Goal: Transaction & Acquisition: Purchase product/service

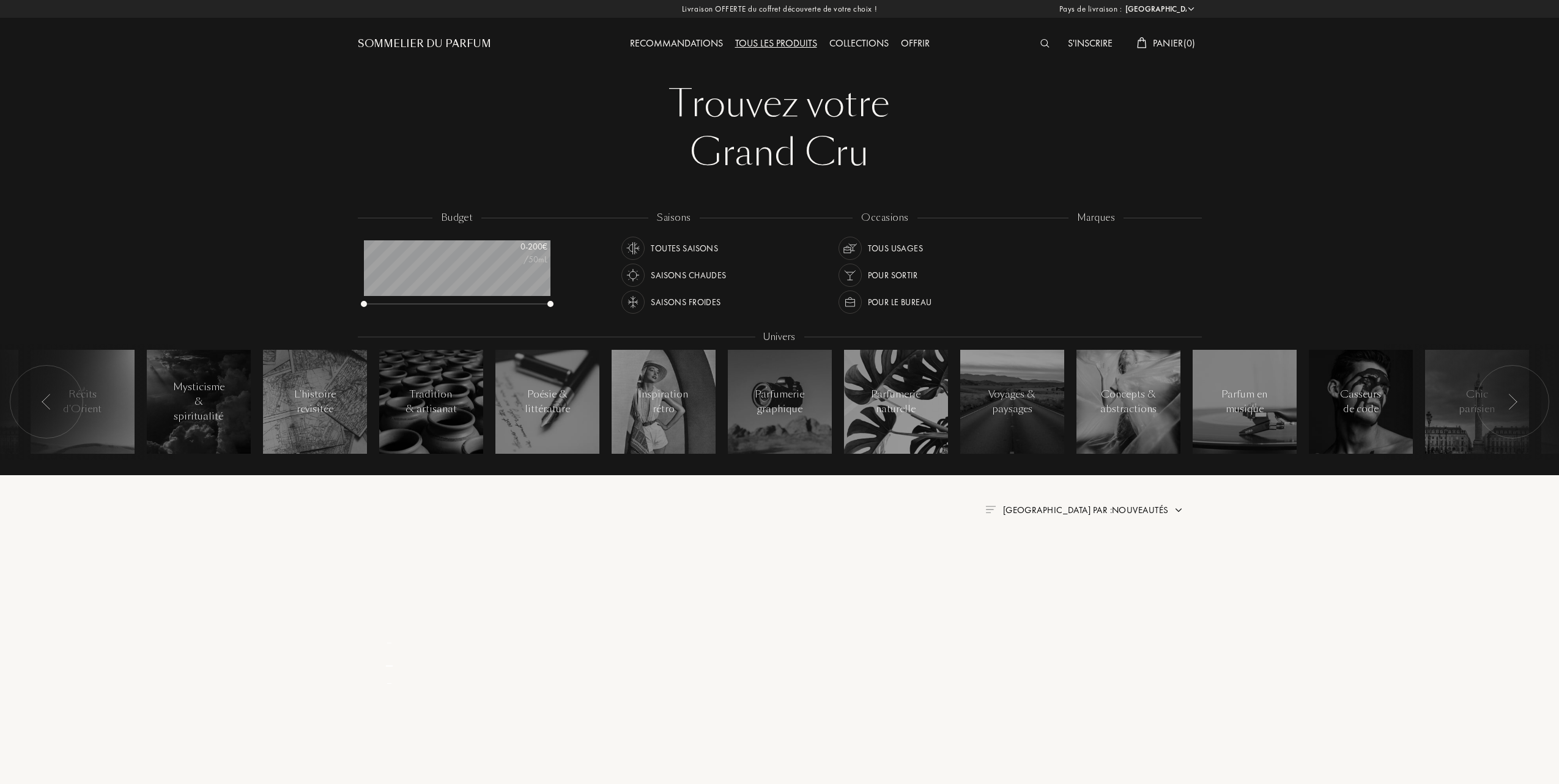
select select "FR"
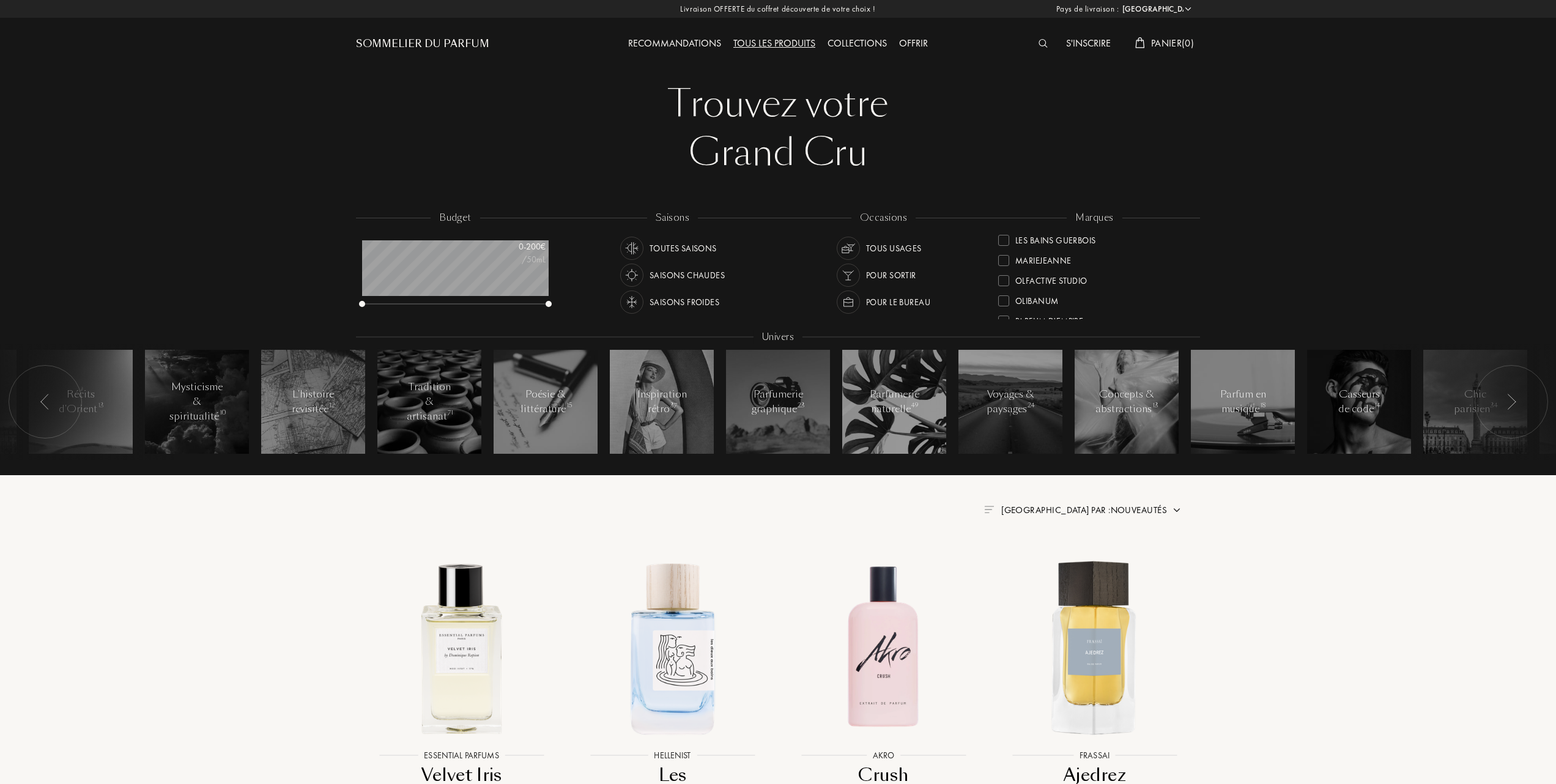
scroll to position [245, 0]
click at [1003, 300] on div at bounding box center [1003, 301] width 11 height 11
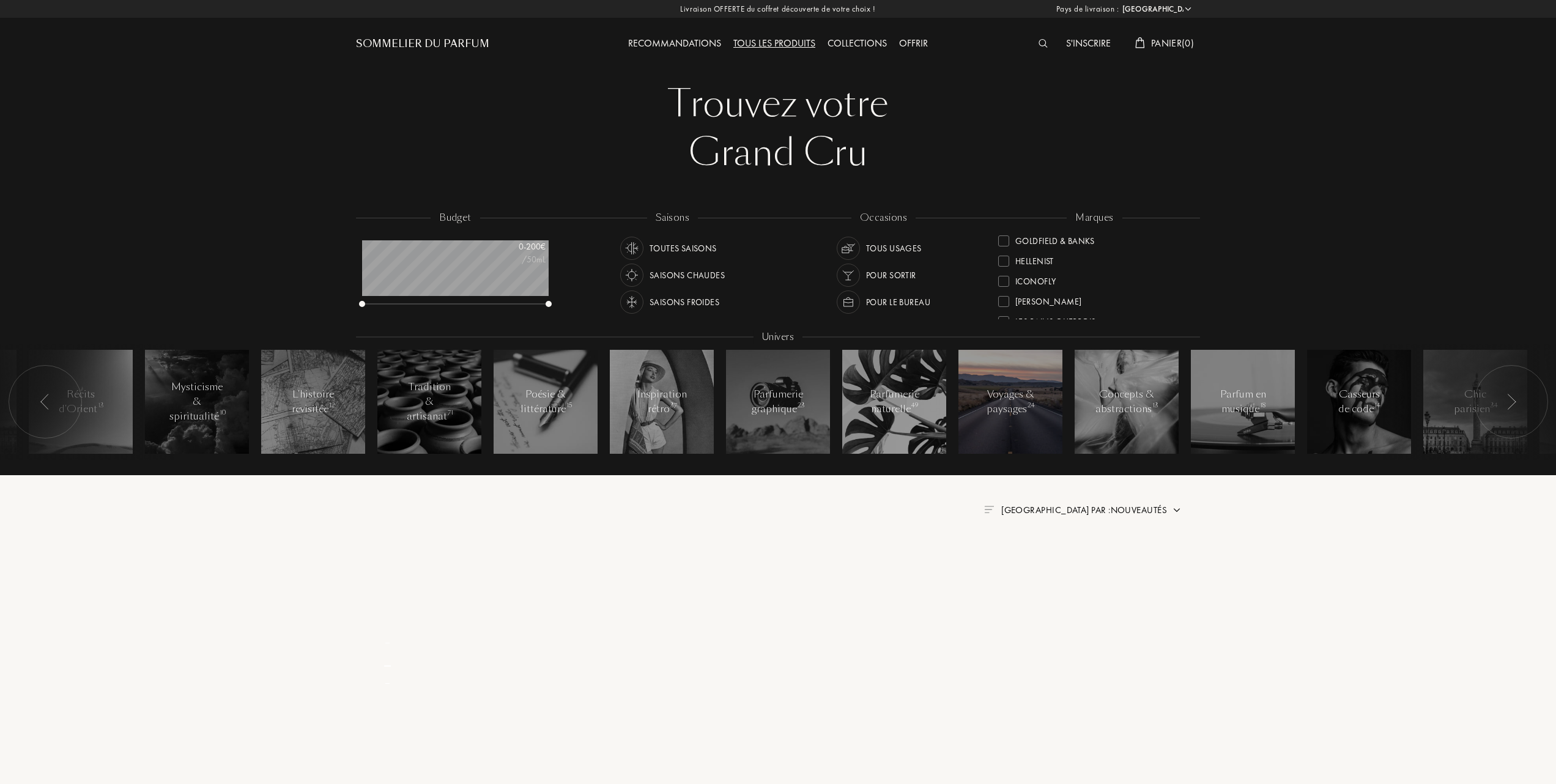
scroll to position [0, 0]
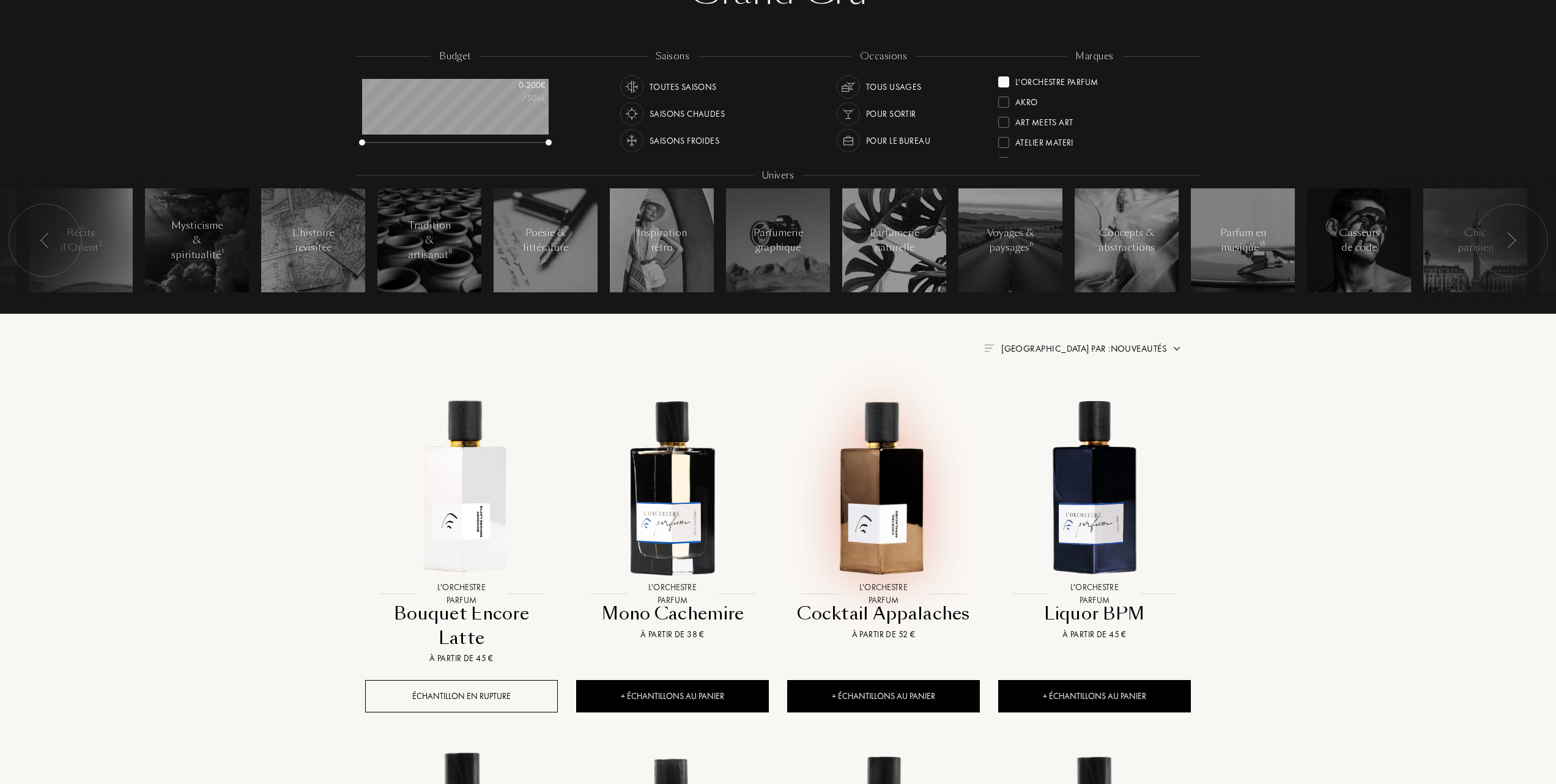
scroll to position [163, 0]
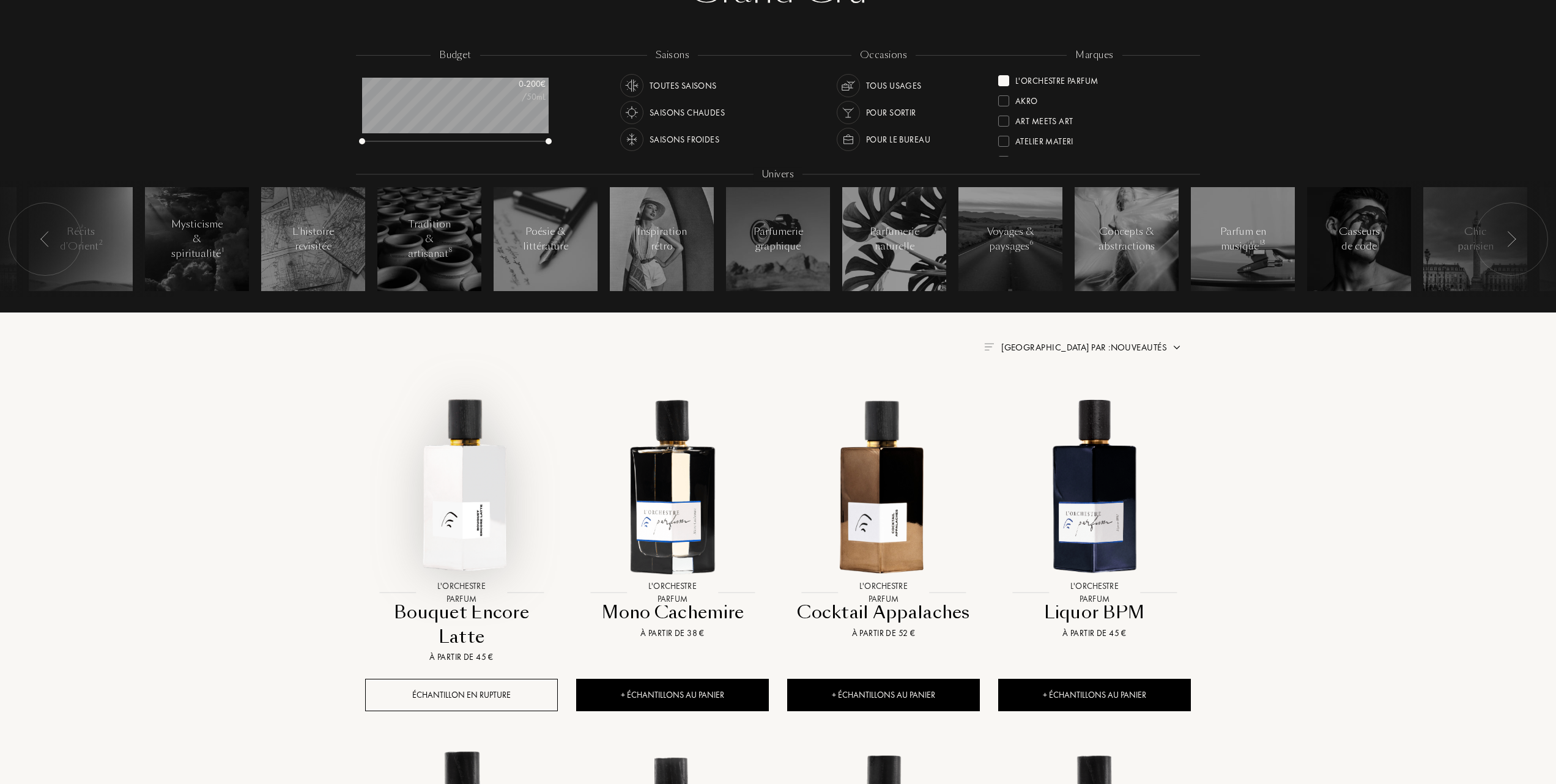
click at [476, 475] on img at bounding box center [462, 484] width 190 height 190
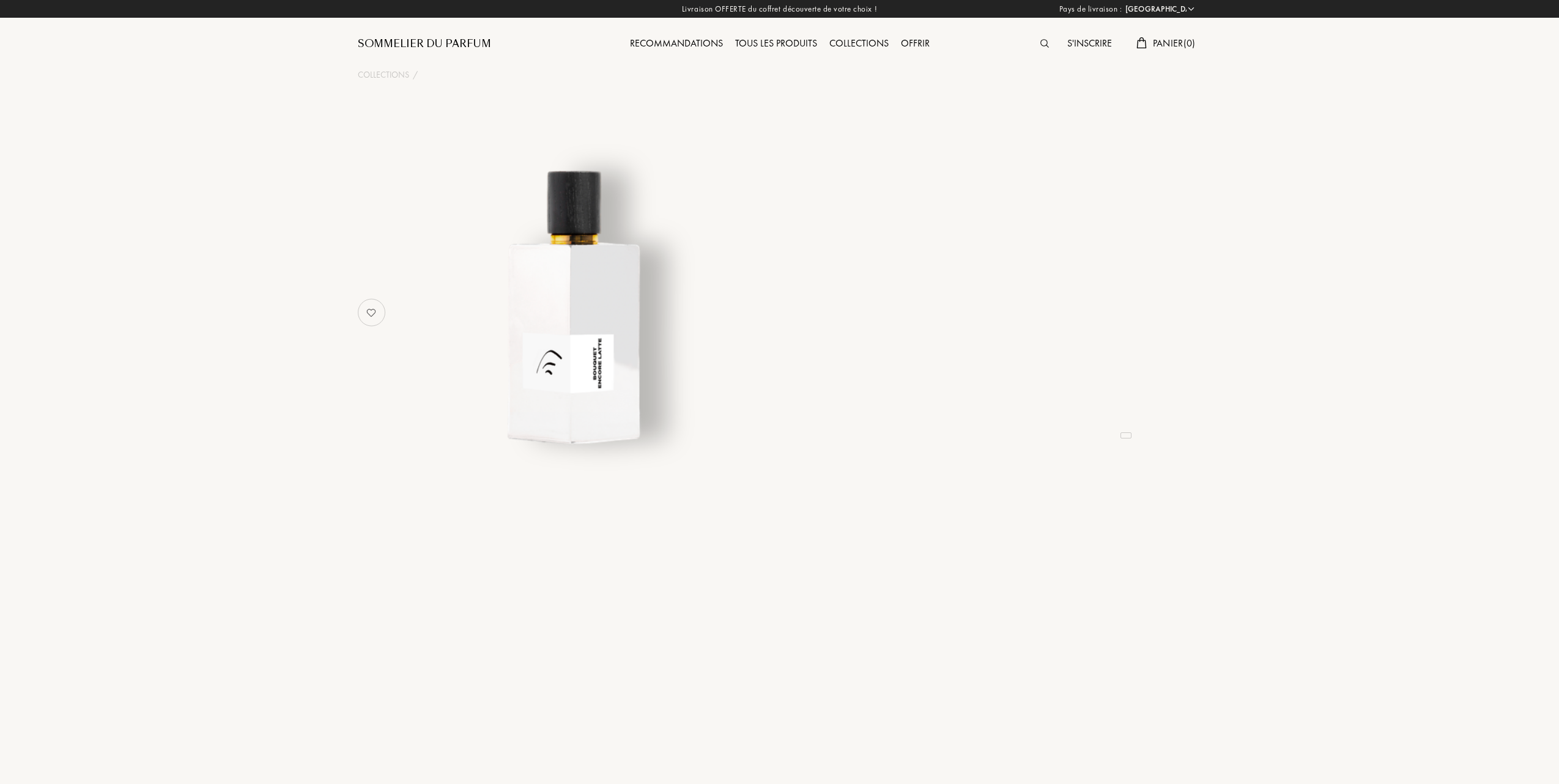
select select "FR"
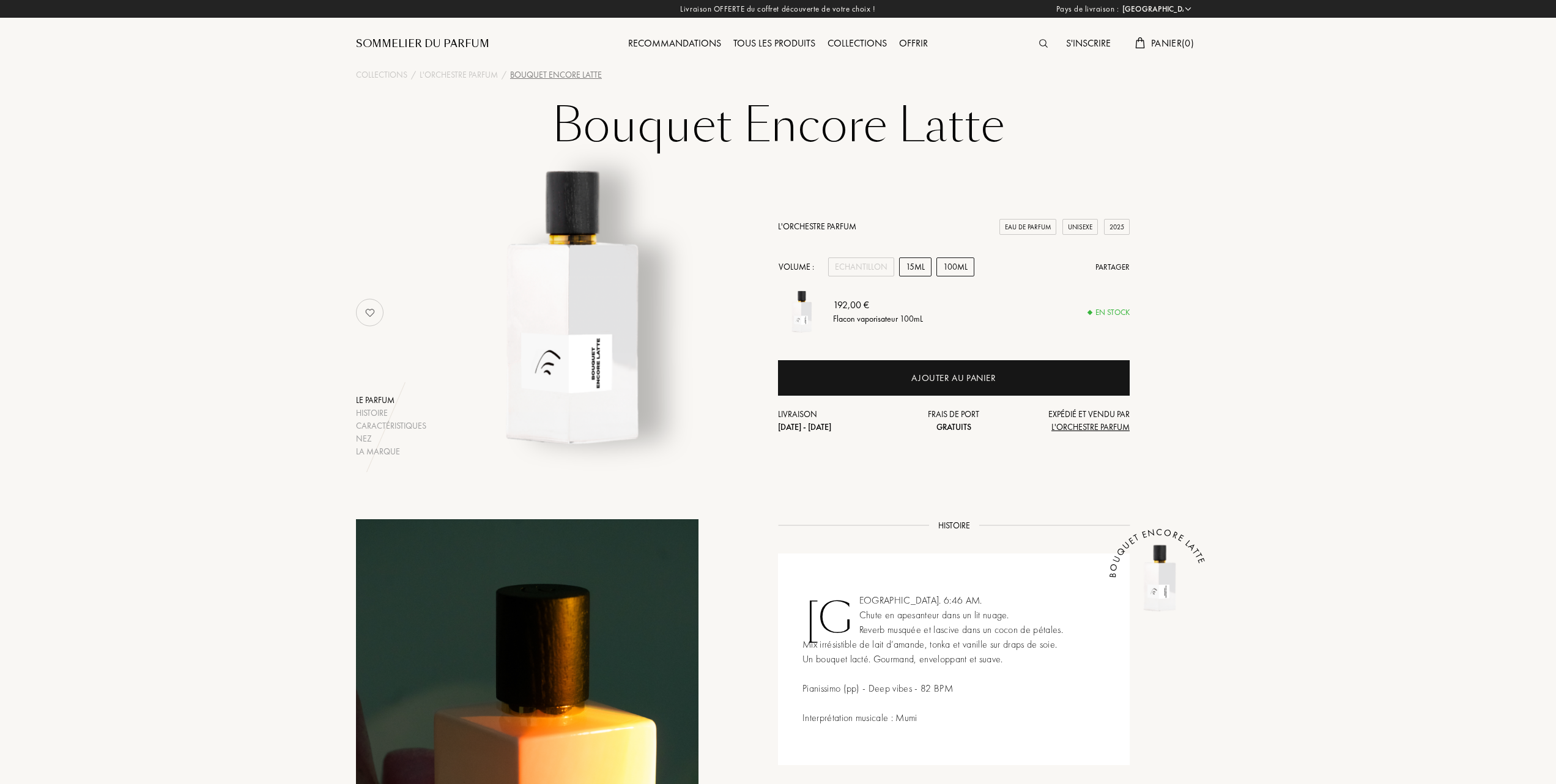
click at [913, 263] on div "15mL" at bounding box center [915, 267] width 32 height 19
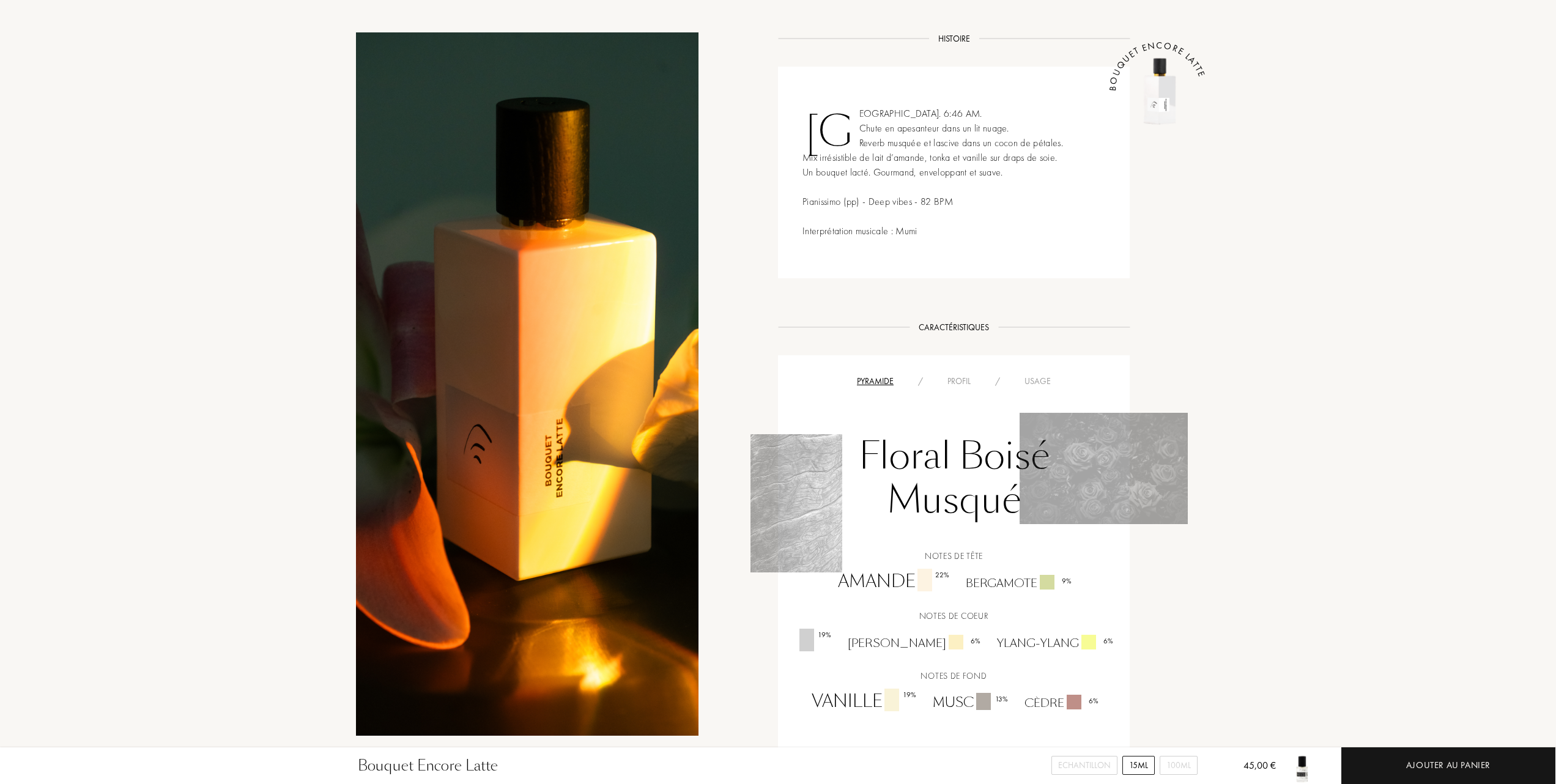
scroll to position [408, 0]
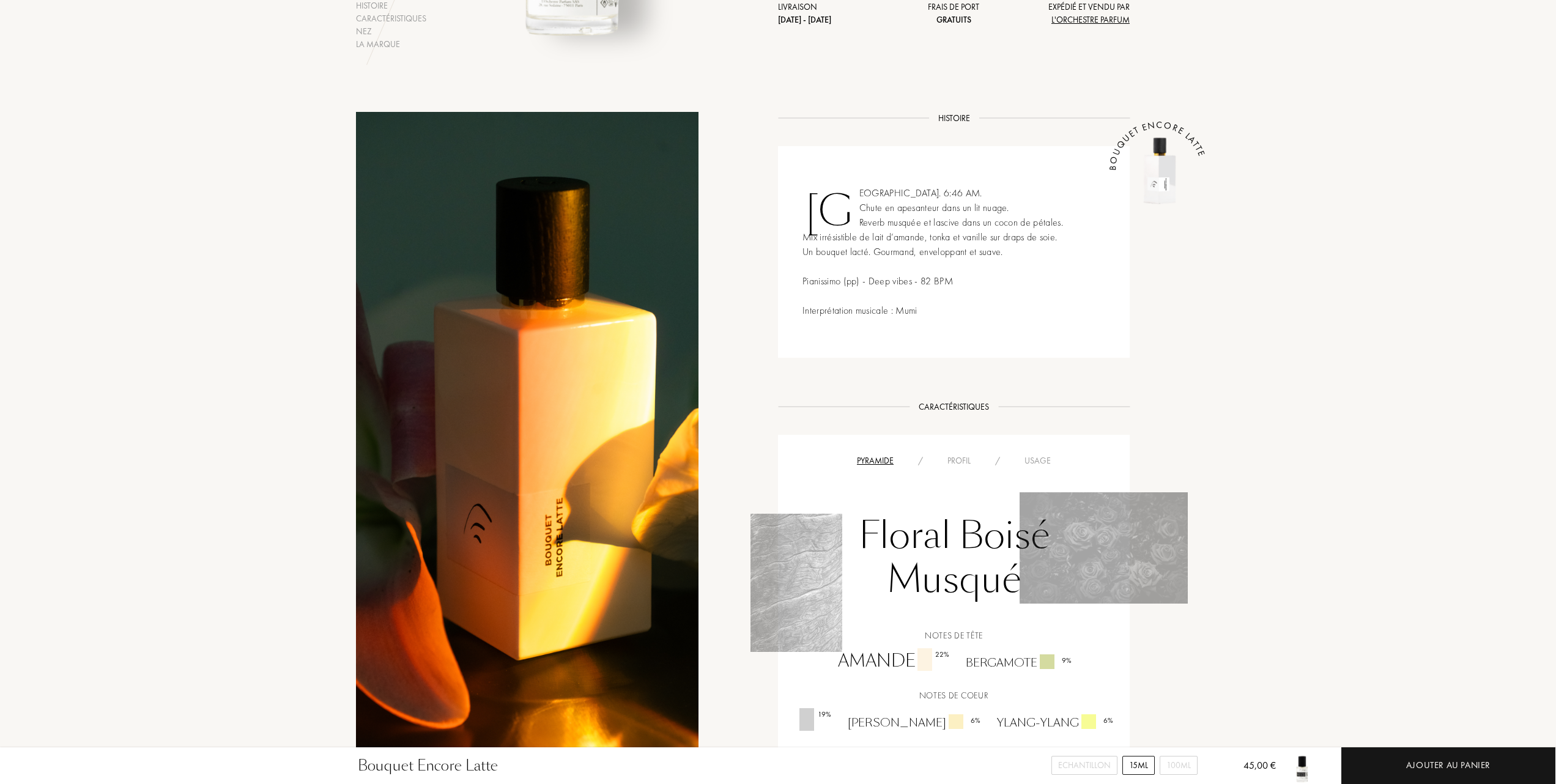
click at [967, 459] on div "Profil" at bounding box center [959, 461] width 48 height 13
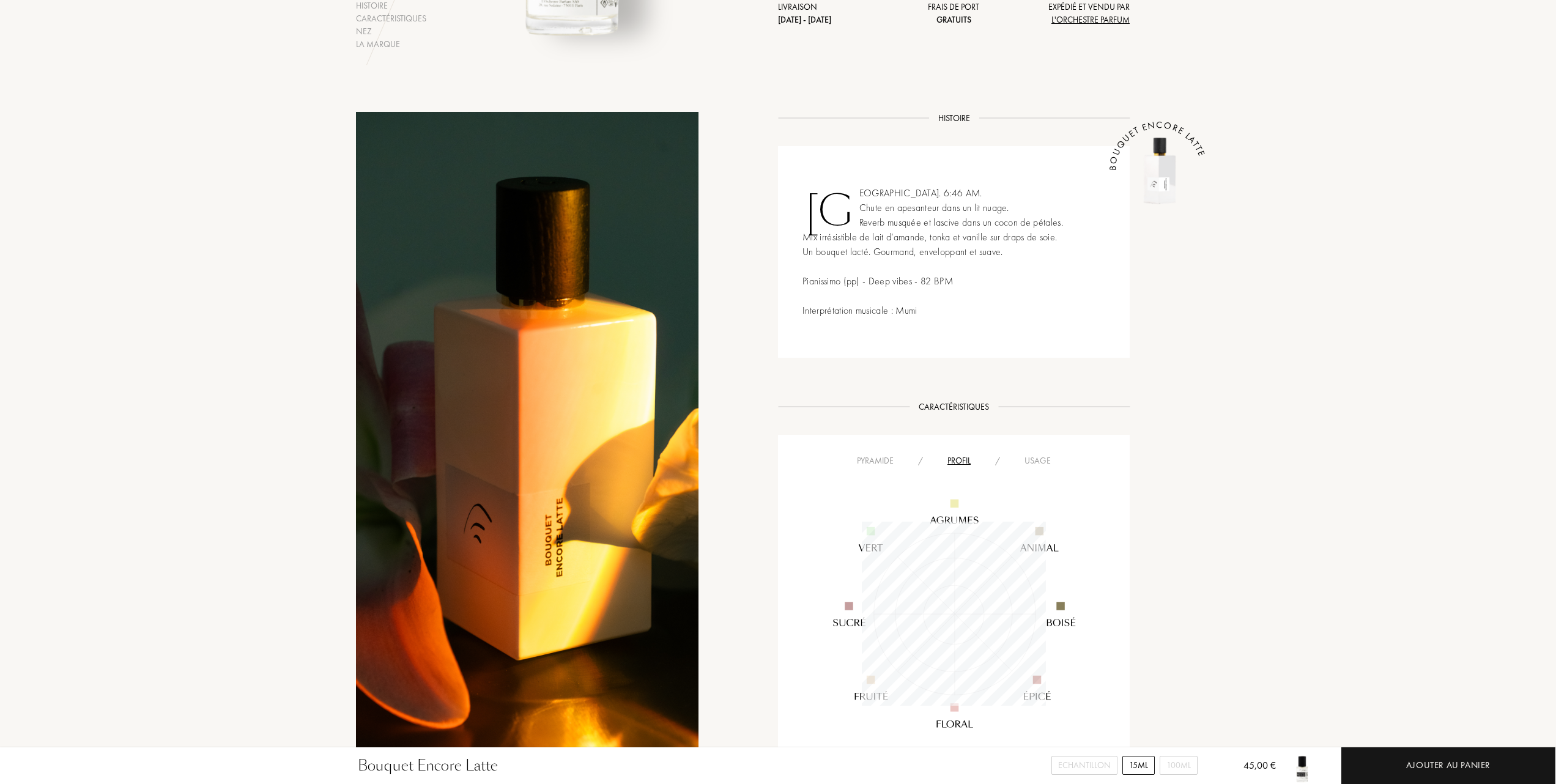
scroll to position [184, 184]
click at [879, 456] on div "Pyramide" at bounding box center [876, 461] width 61 height 13
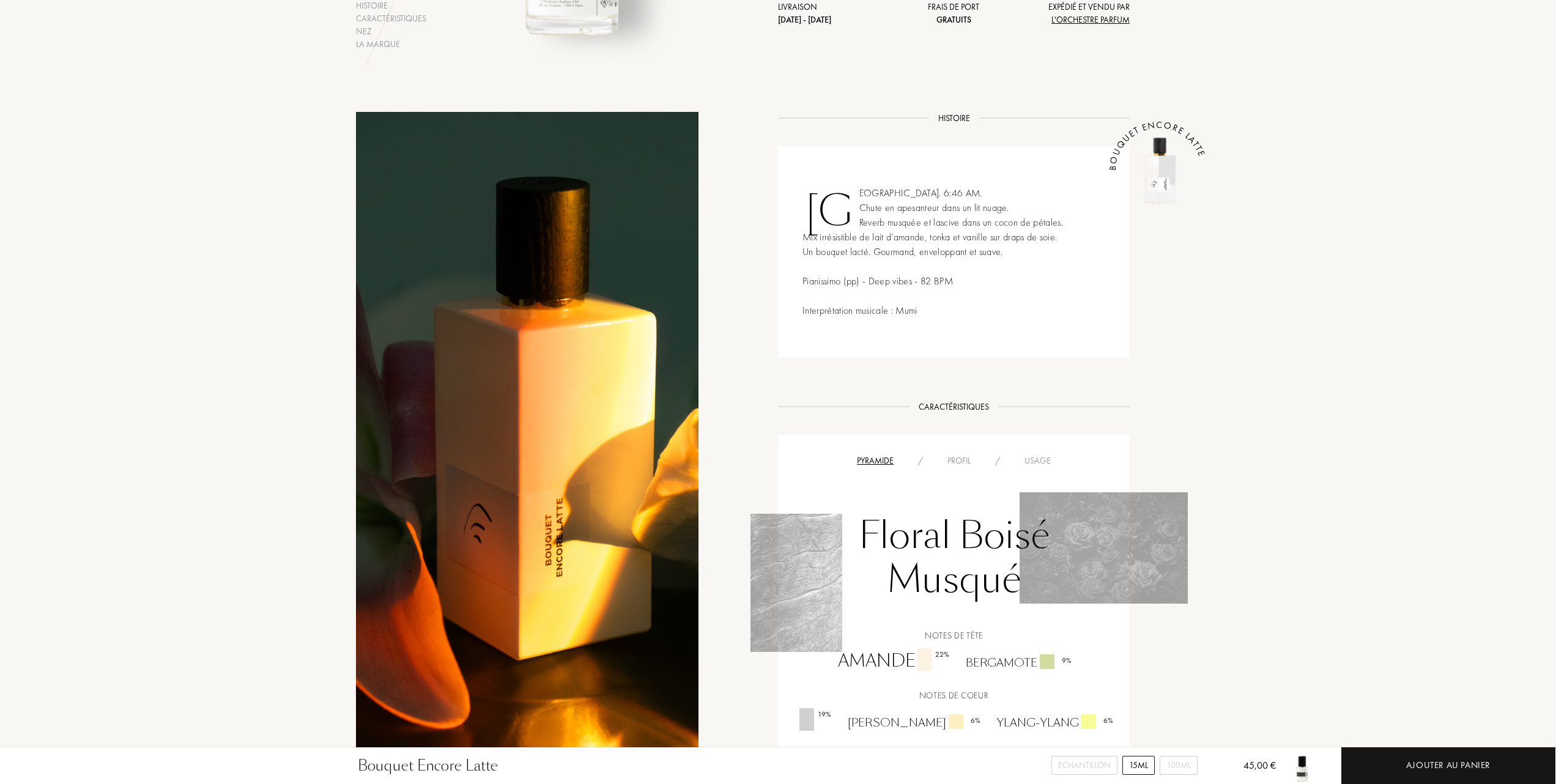
click at [1038, 459] on div "Usage" at bounding box center [1038, 461] width 51 height 13
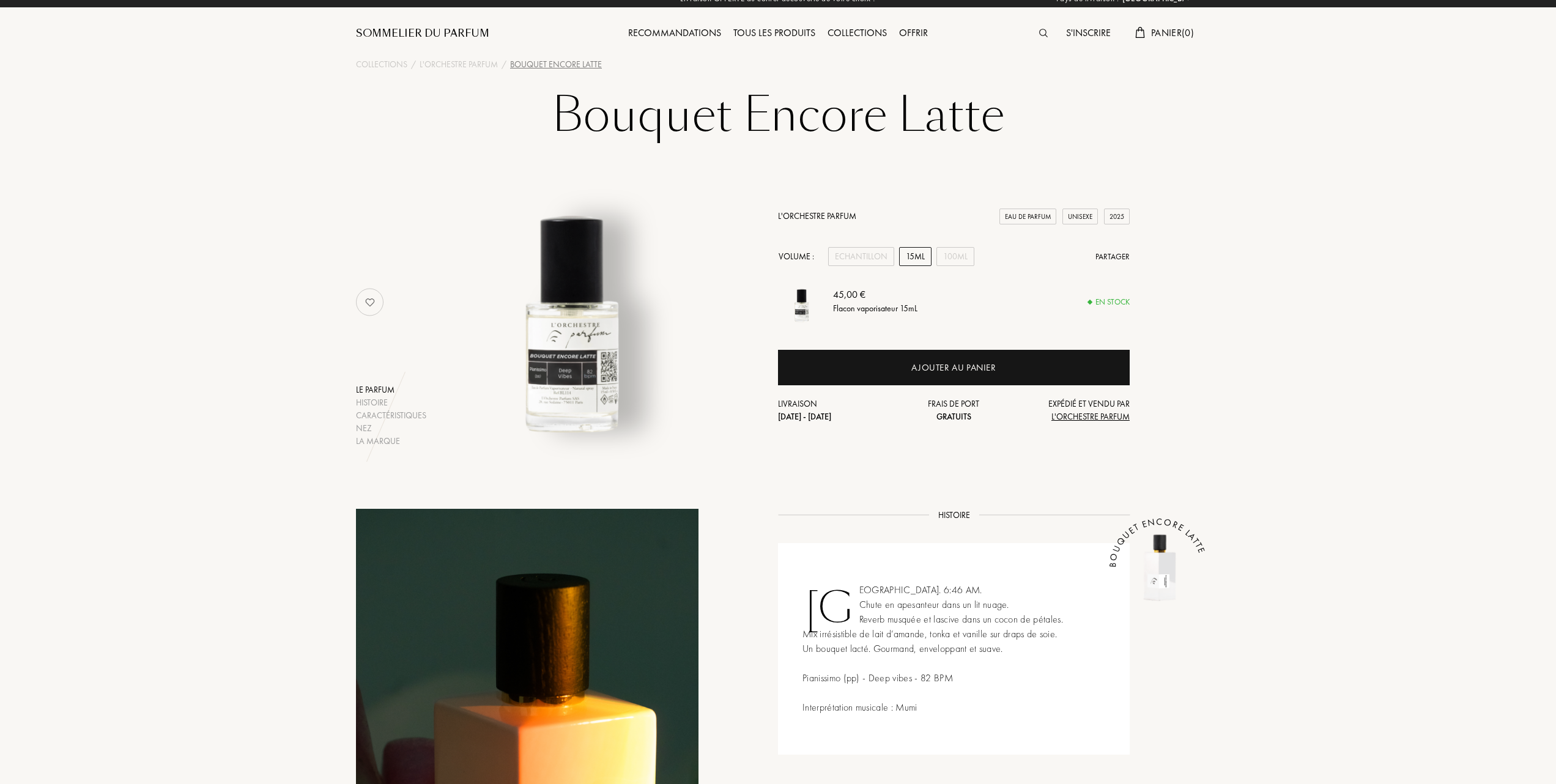
scroll to position [0, 0]
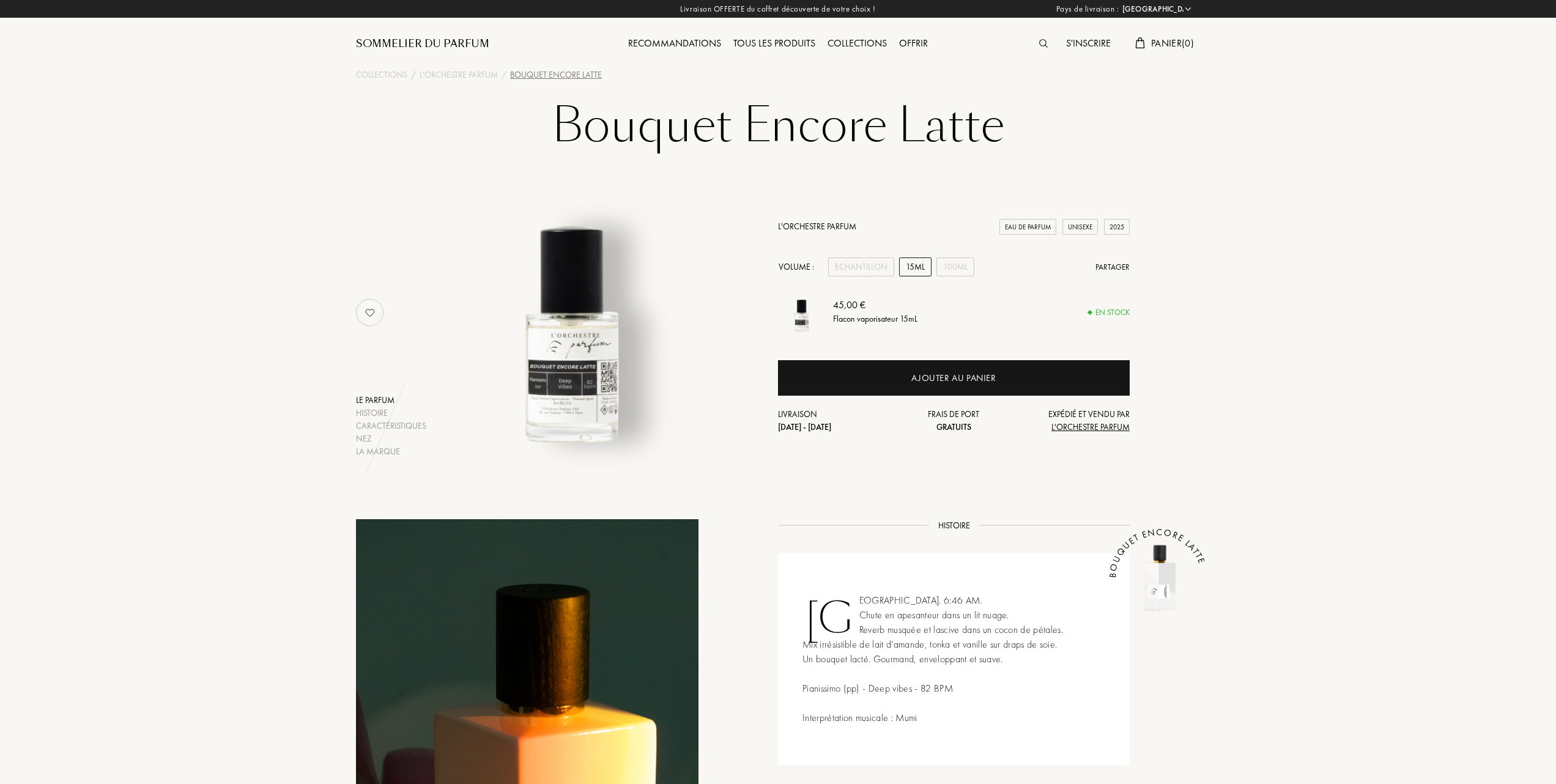
click at [808, 223] on link "L'Orchestre Parfum" at bounding box center [818, 225] width 78 height 11
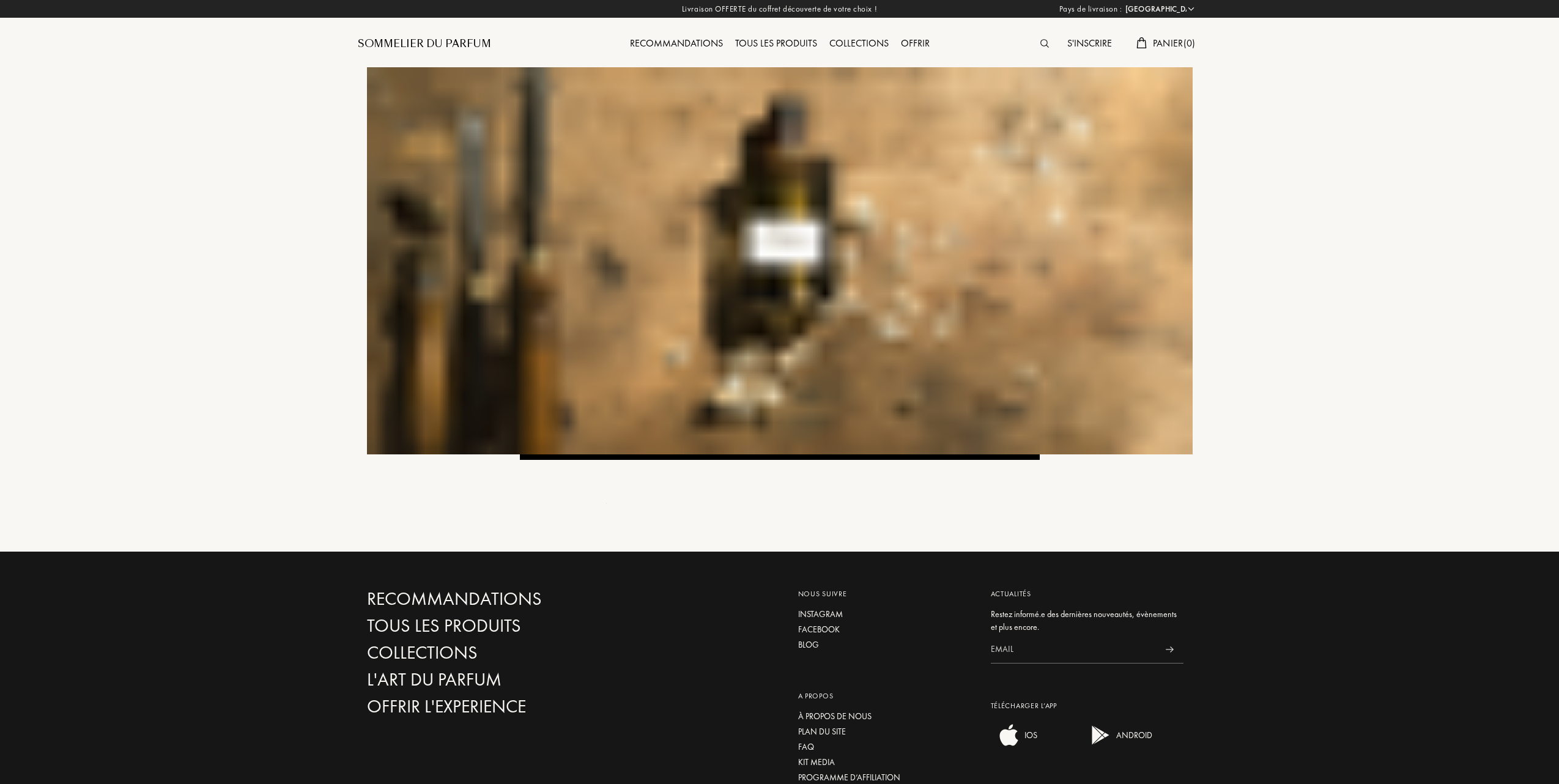
select select "FR"
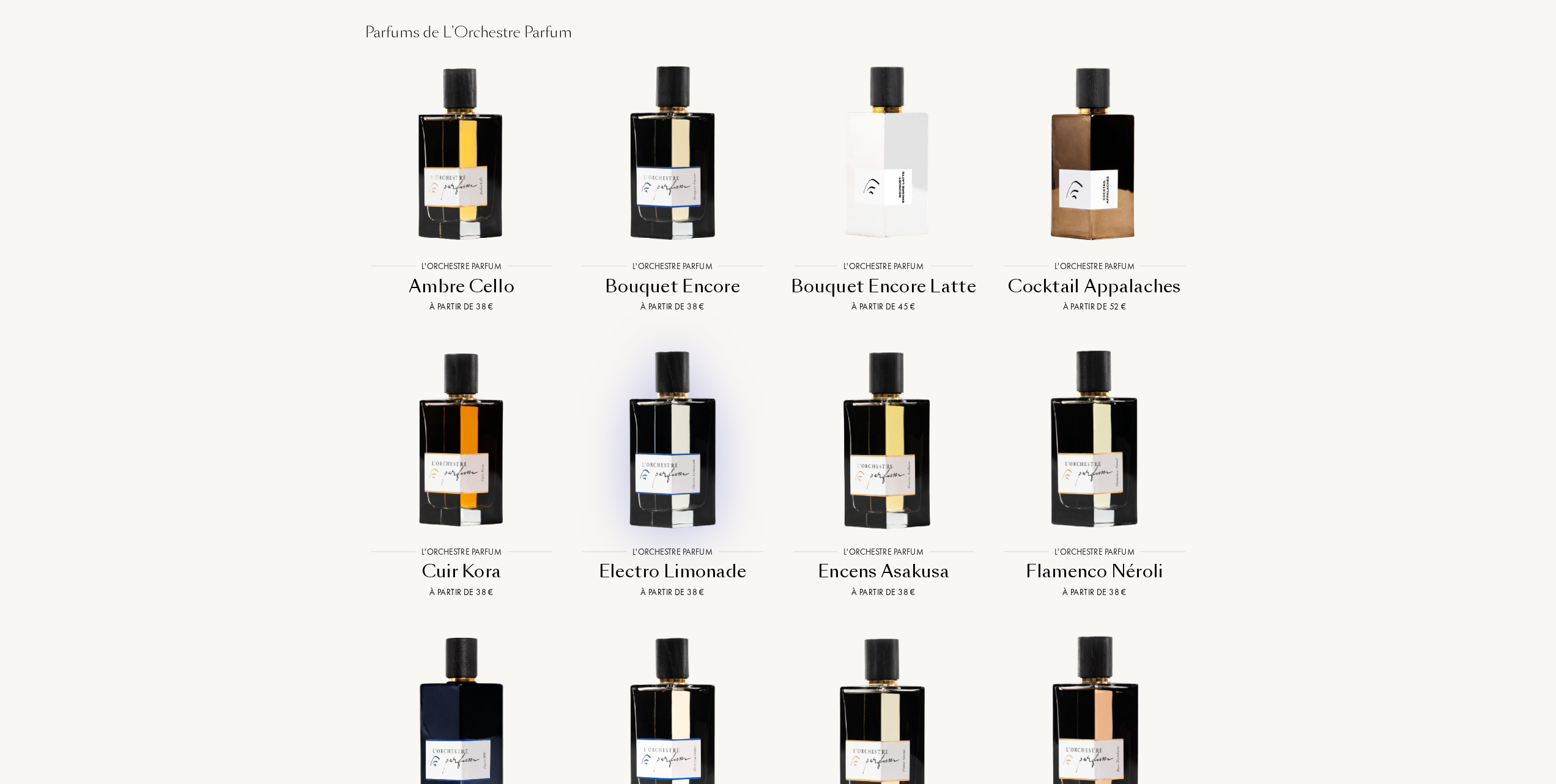
scroll to position [978, 0]
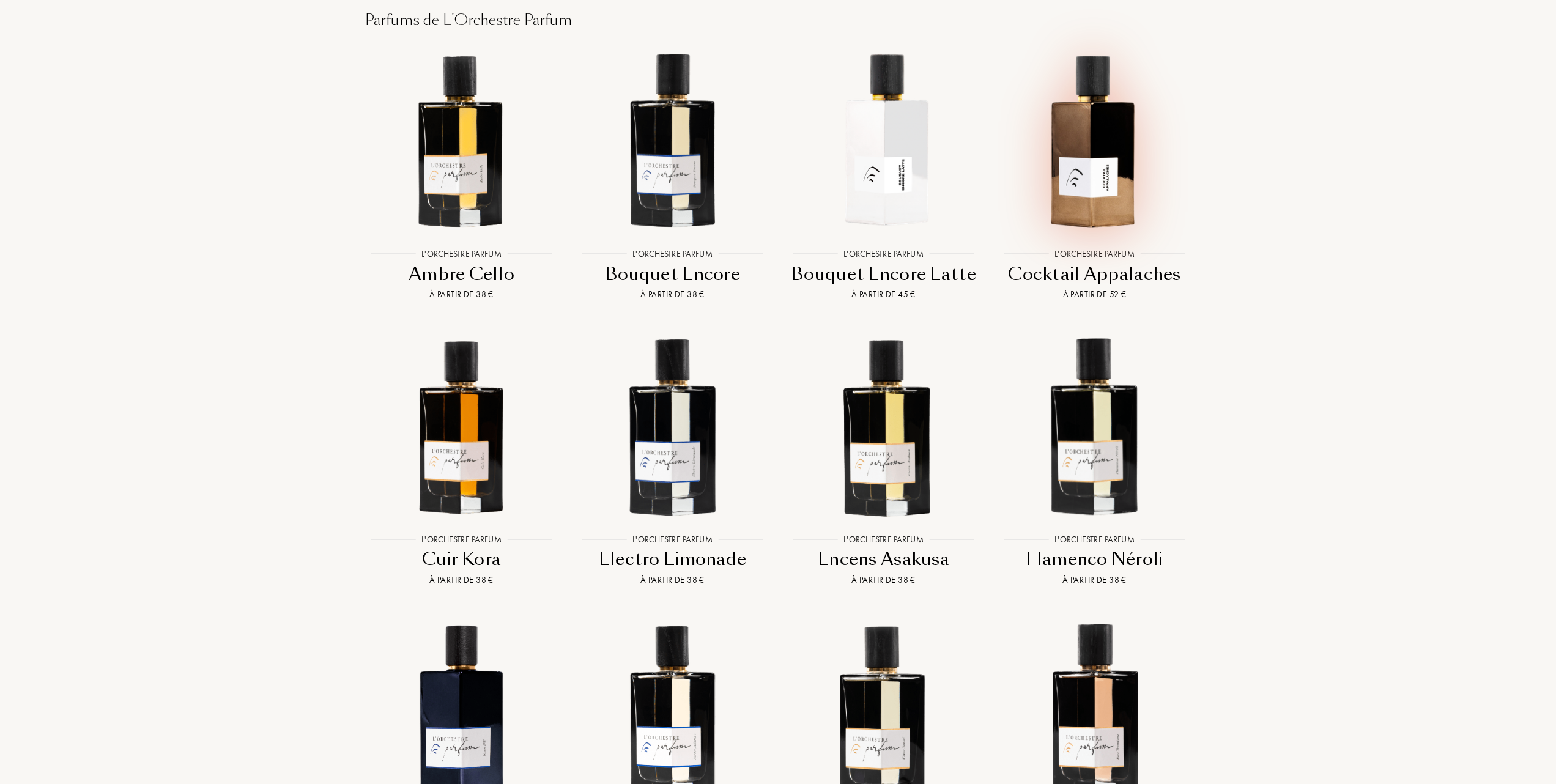
click at [1102, 174] on img at bounding box center [1094, 140] width 190 height 190
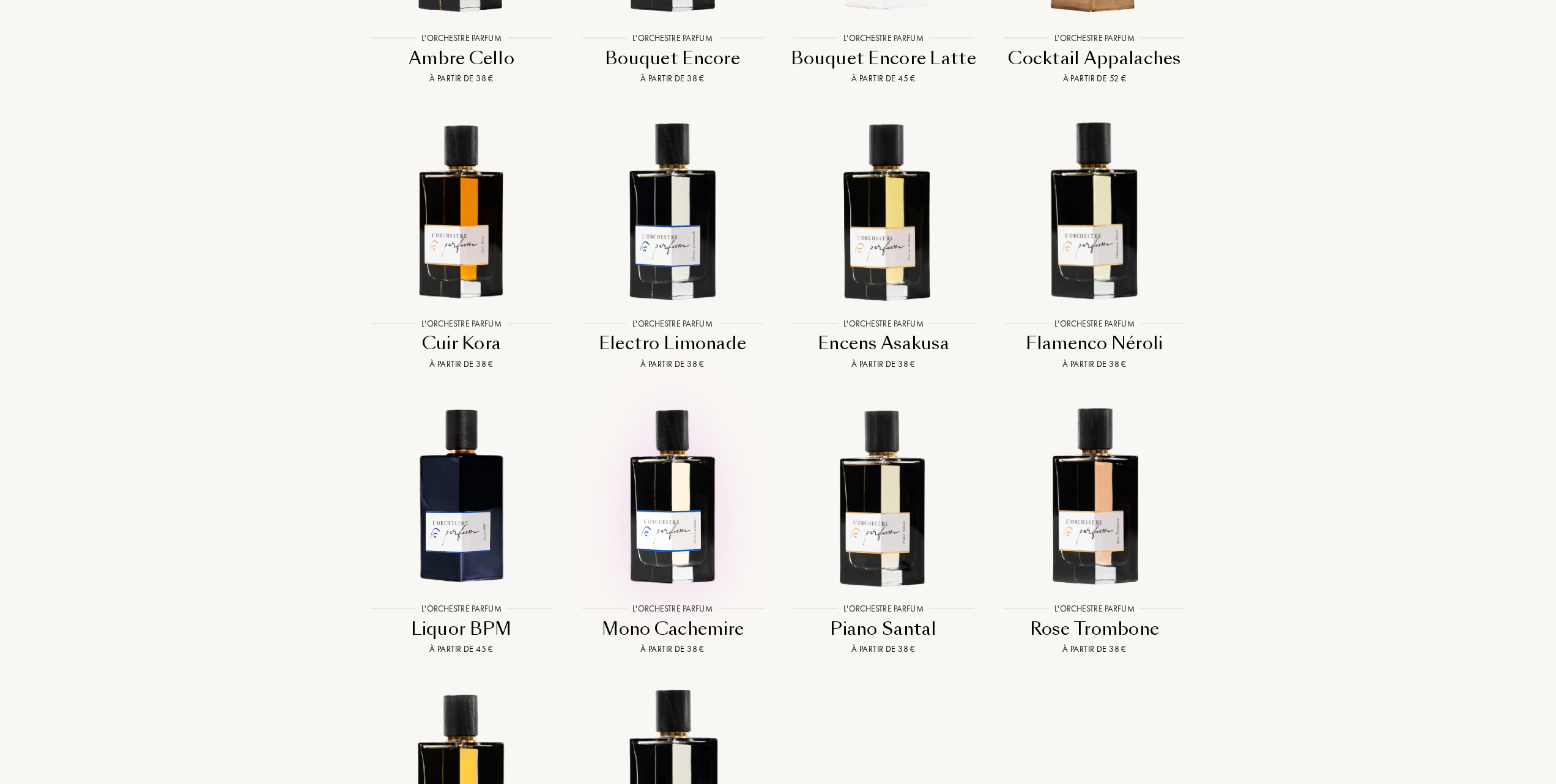
scroll to position [1223, 0]
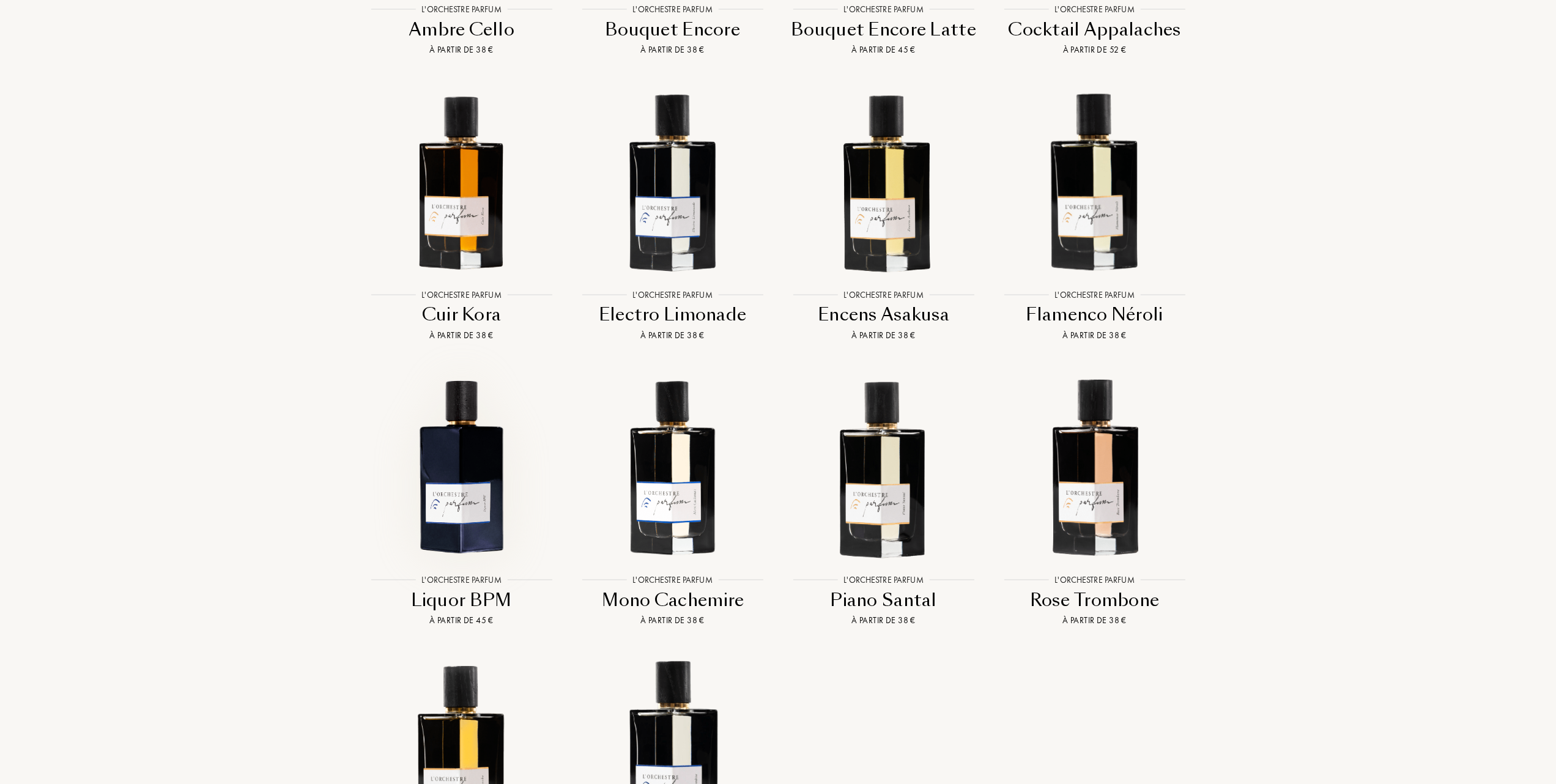
click at [453, 482] on img at bounding box center [462, 466] width 190 height 190
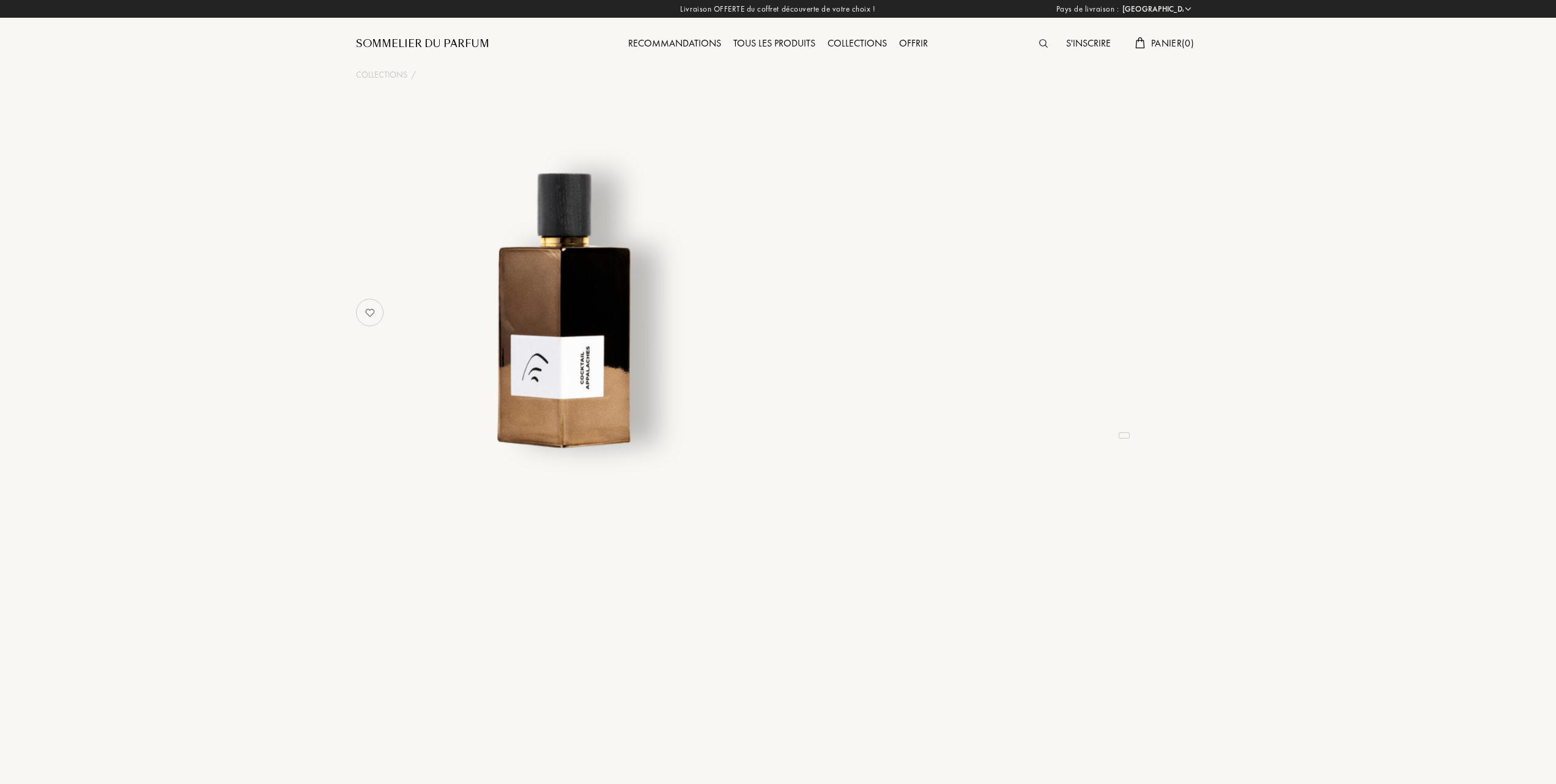
select select "FR"
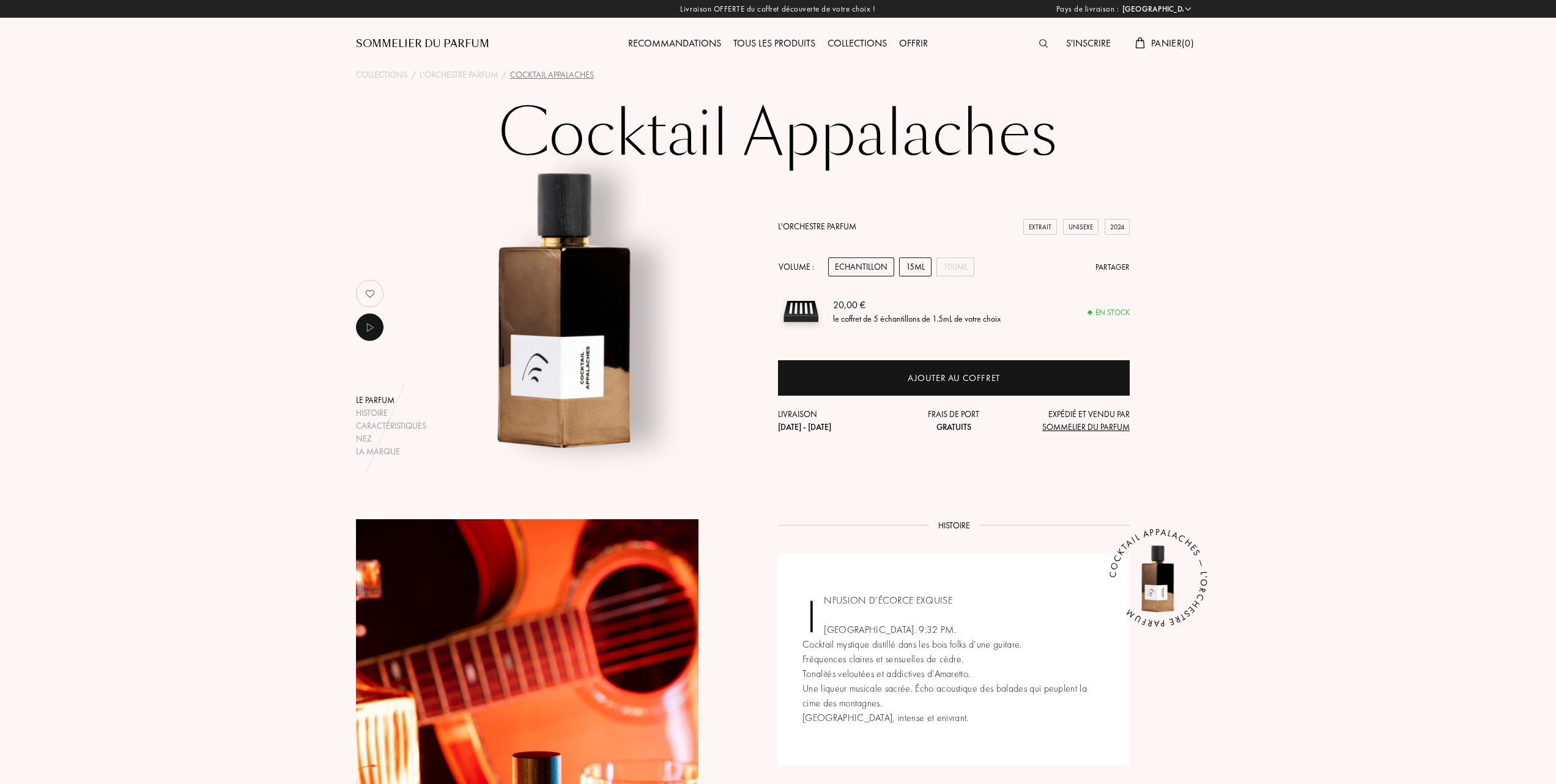
click at [929, 265] on div "15mL" at bounding box center [915, 267] width 32 height 19
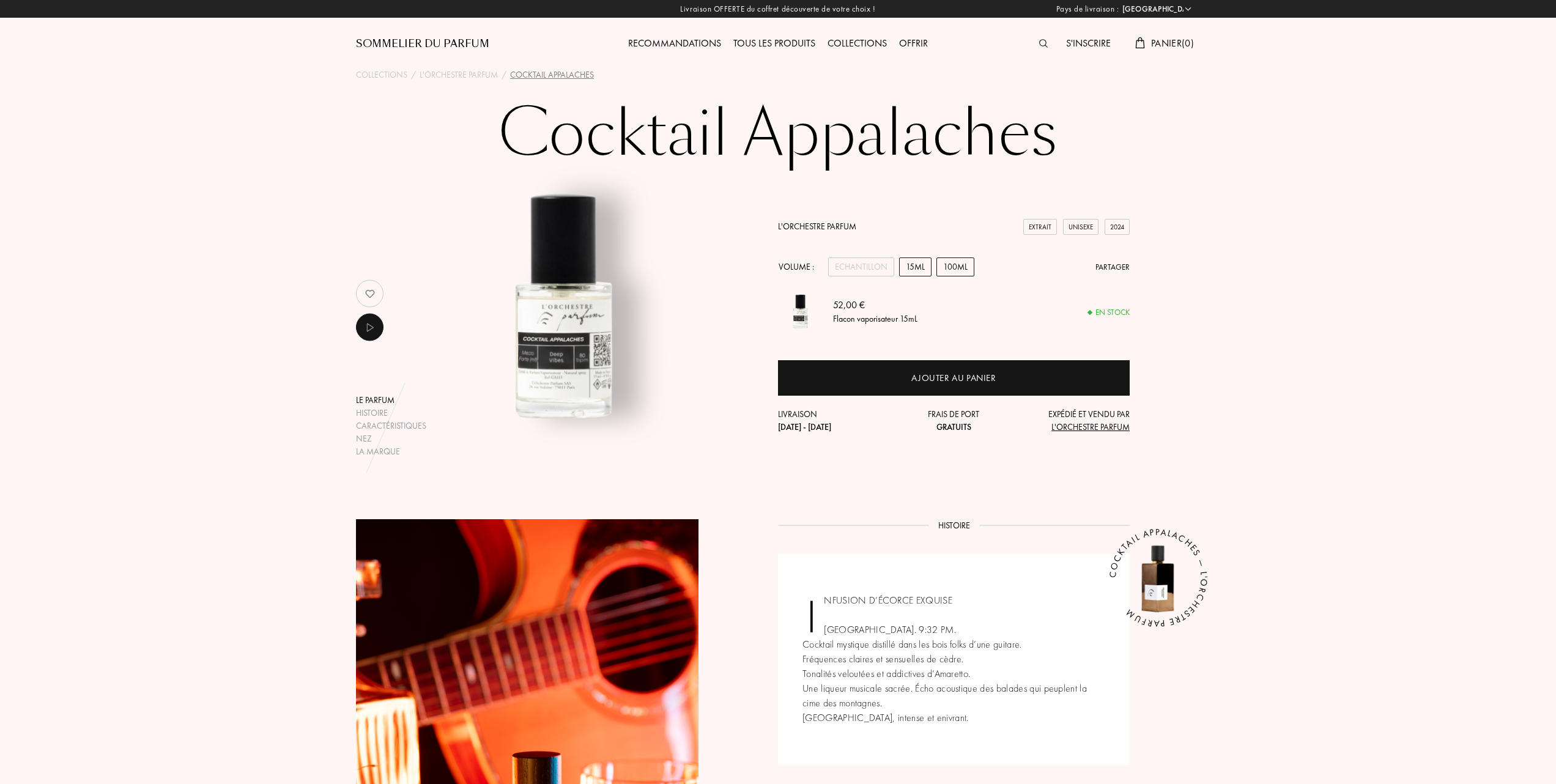
click at [957, 265] on div "100mL" at bounding box center [955, 267] width 38 height 19
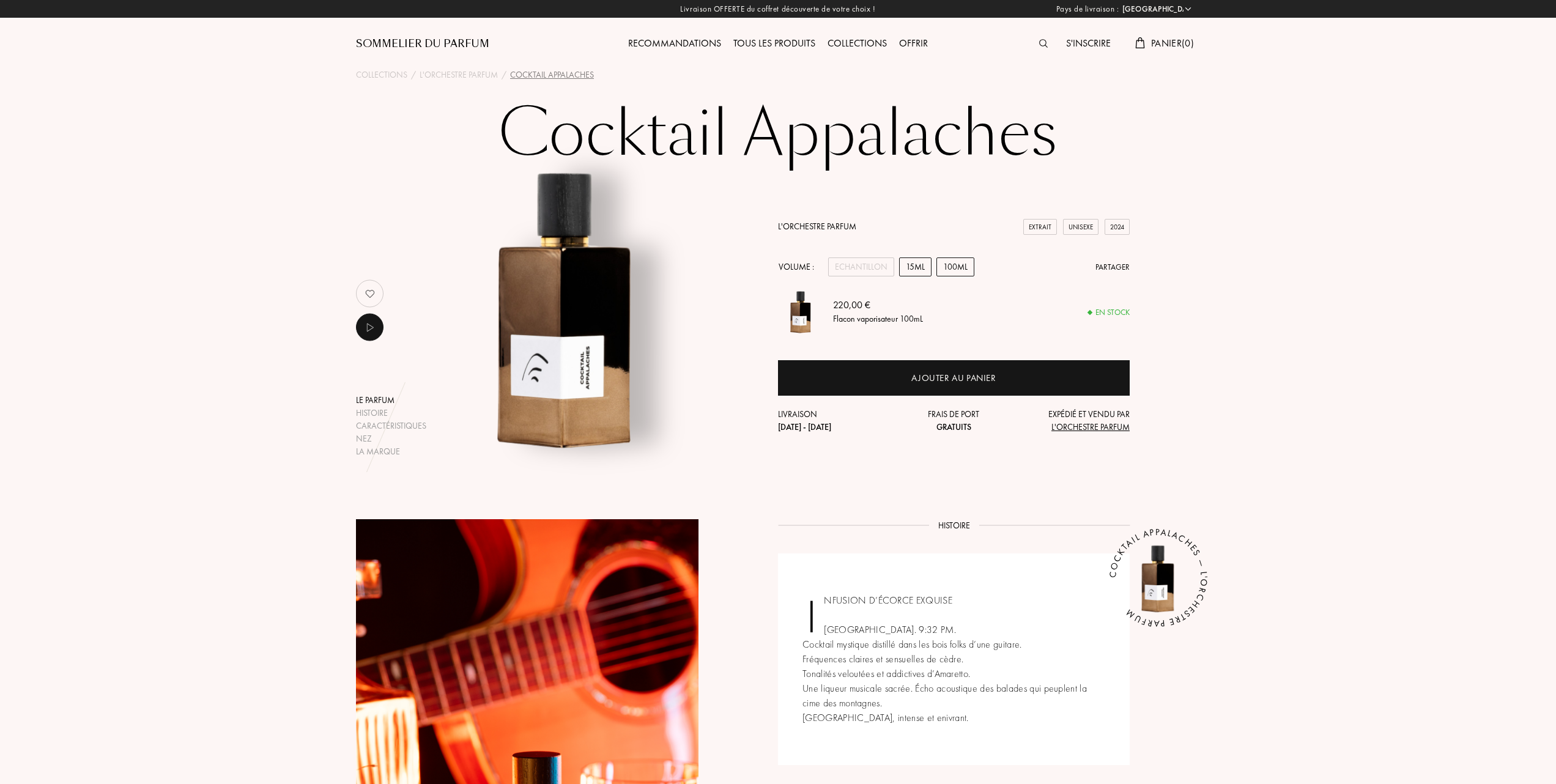
click at [915, 265] on div "15mL" at bounding box center [915, 267] width 32 height 19
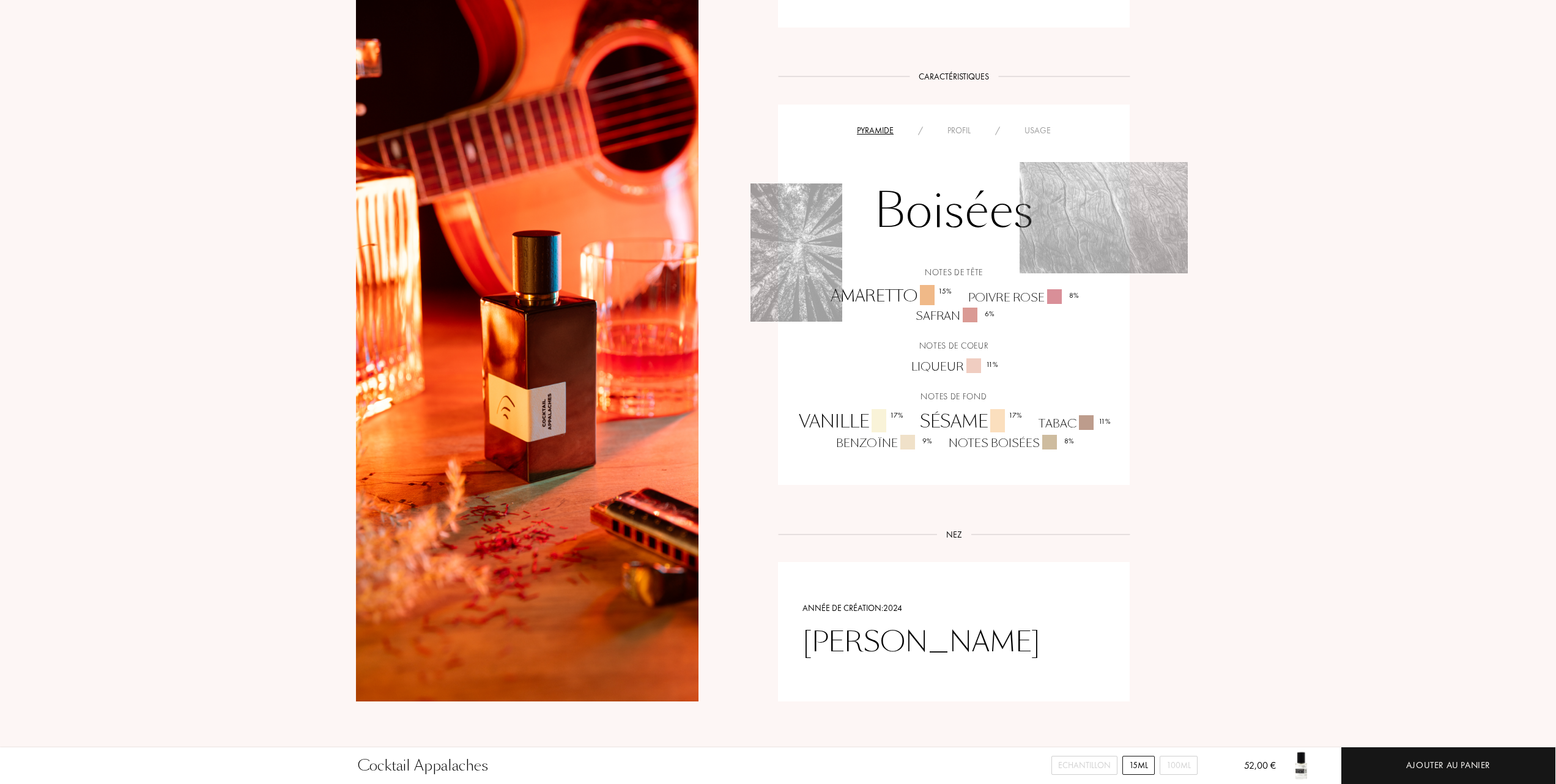
scroll to position [734, 0]
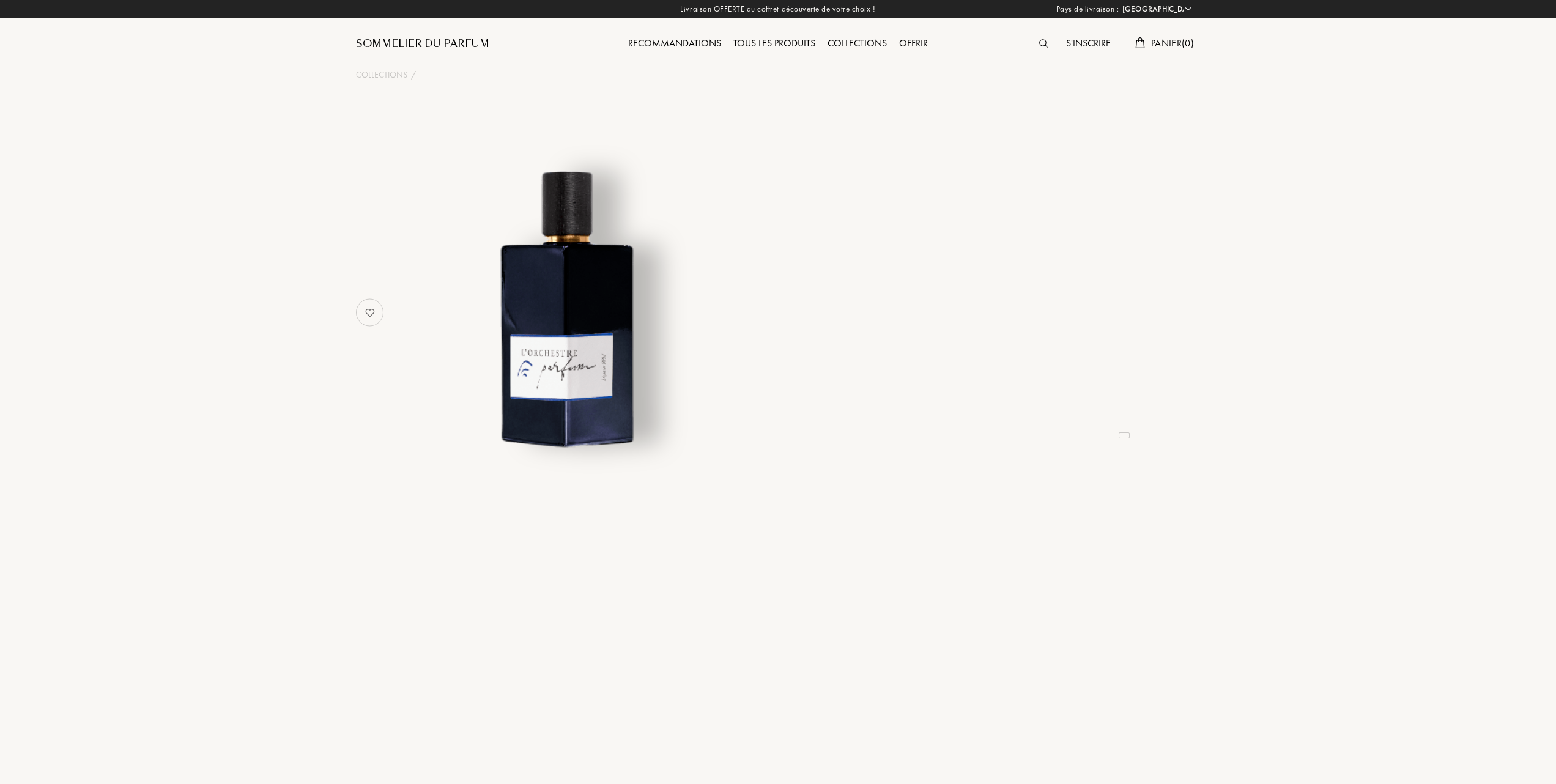
select select "FR"
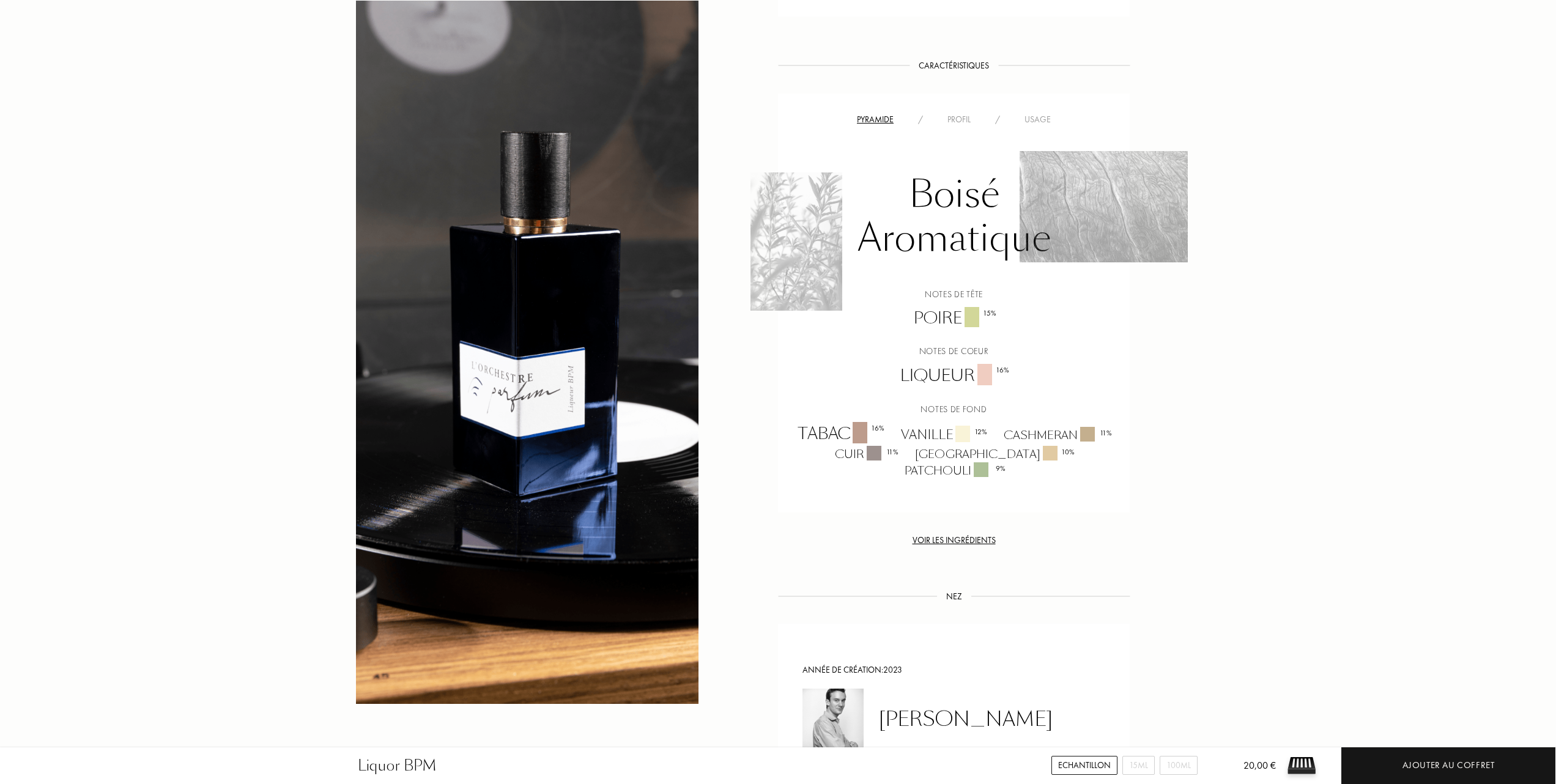
scroll to position [815, 0]
